Goal: Information Seeking & Learning: Learn about a topic

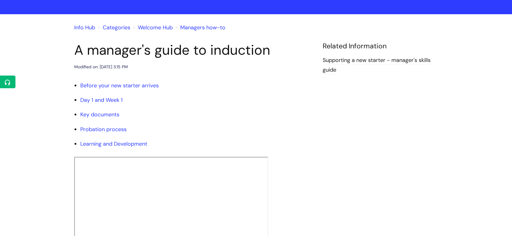
scroll to position [101, 0]
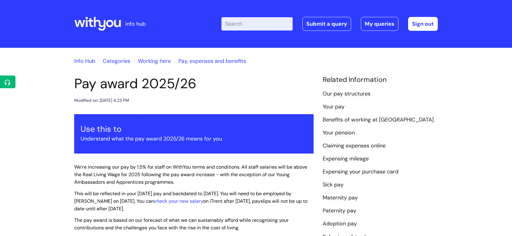
scroll to position [54, 0]
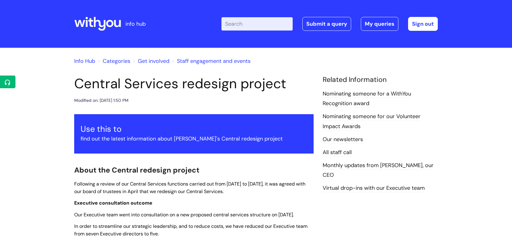
scroll to position [484, 0]
